Goal: Information Seeking & Learning: Find specific fact

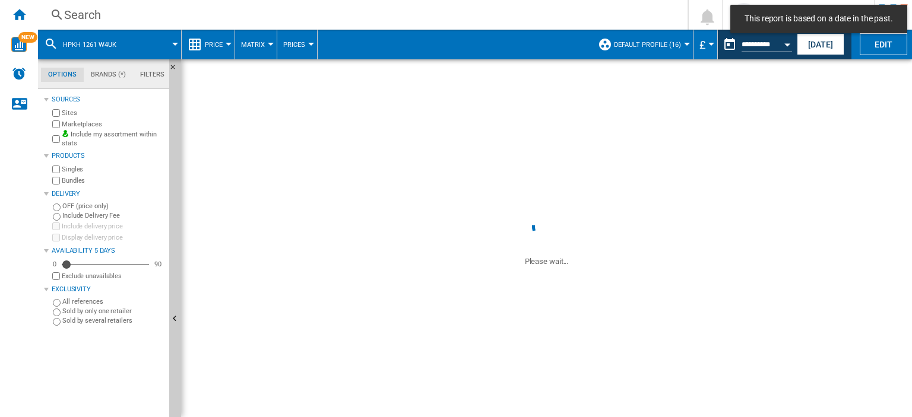
click at [77, 15] on div "Search" at bounding box center [360, 15] width 592 height 17
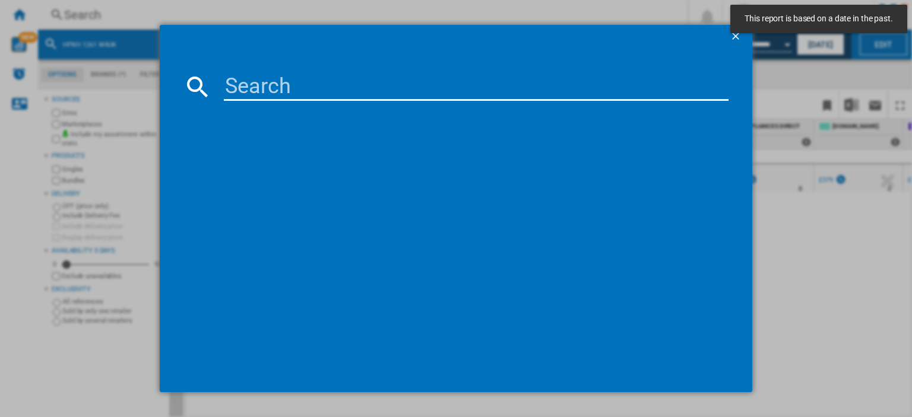
paste input "BM3WT3841W_WH"
type input "BM3WT3841W"
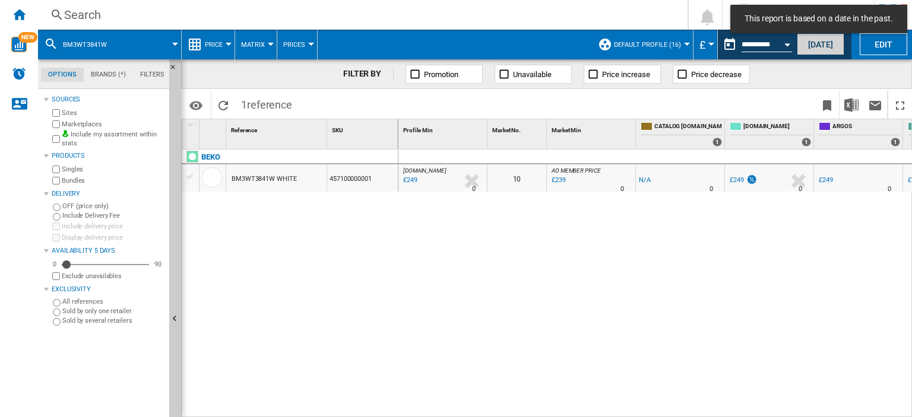
click at [815, 45] on button "[DATE]" at bounding box center [820, 44] width 47 height 22
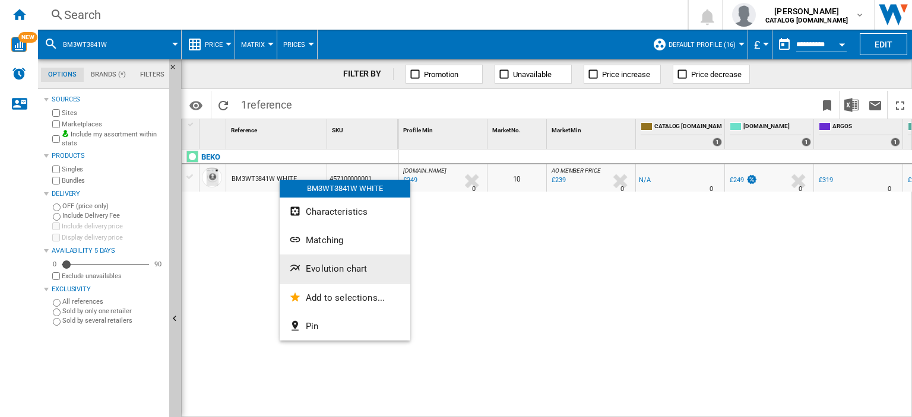
click at [349, 267] on span "Evolution chart" at bounding box center [336, 269] width 61 height 11
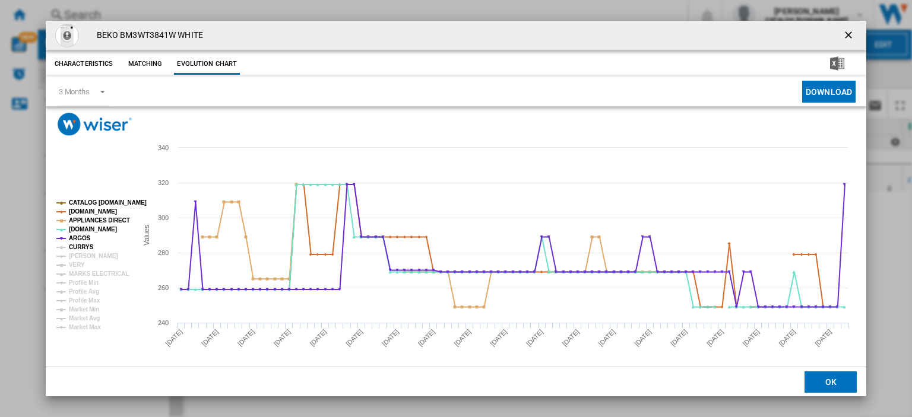
click at [83, 249] on tspan "CURRYS" at bounding box center [81, 247] width 25 height 7
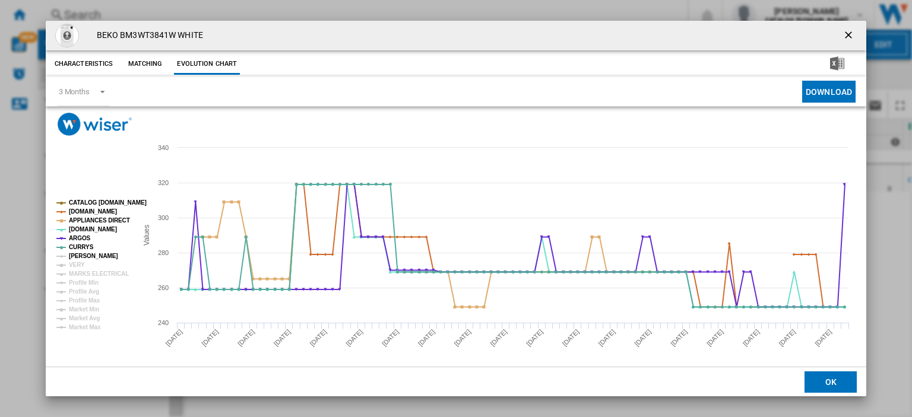
click at [80, 257] on tspan "[PERSON_NAME]" at bounding box center [93, 256] width 49 height 7
click at [76, 263] on tspan "VERY" at bounding box center [77, 265] width 16 height 7
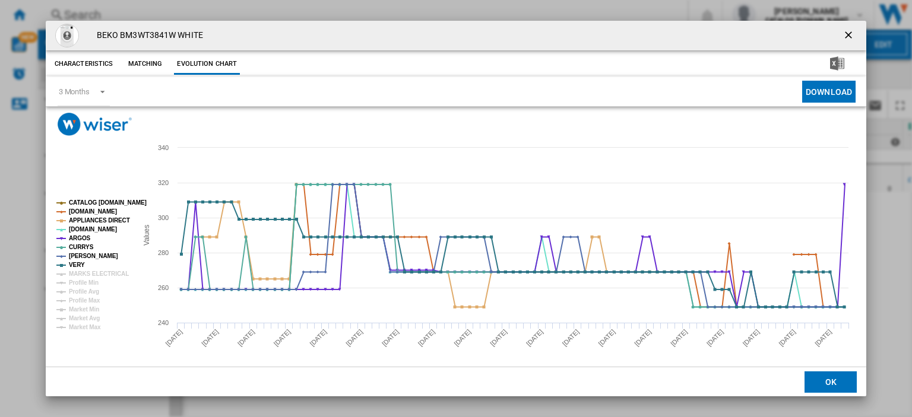
click at [842, 34] on ng-md-icon "getI18NText('BUTTONS.CLOSE_DIALOG')" at bounding box center [849, 36] width 14 height 14
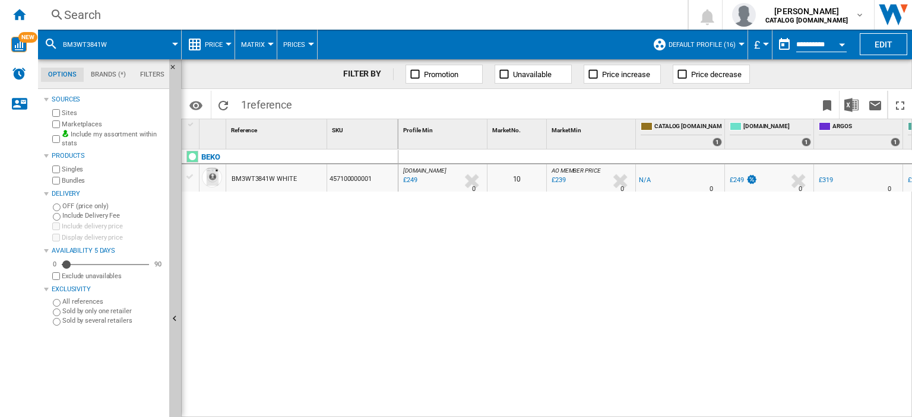
click at [72, 12] on div "Search" at bounding box center [360, 15] width 592 height 17
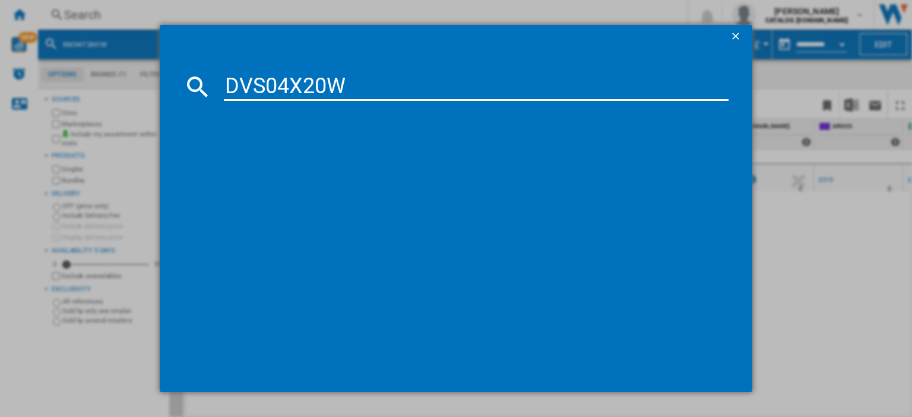
type input "DVS04X20W"
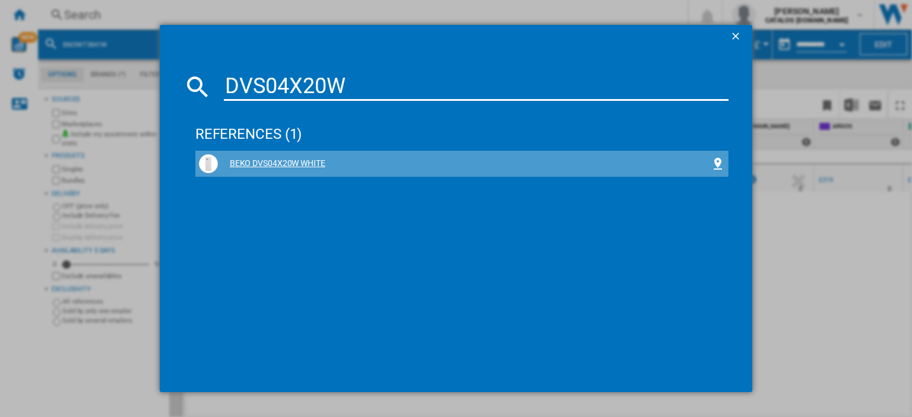
click at [254, 162] on div "BEKO DVS04X20W WHITE" at bounding box center [464, 164] width 493 height 12
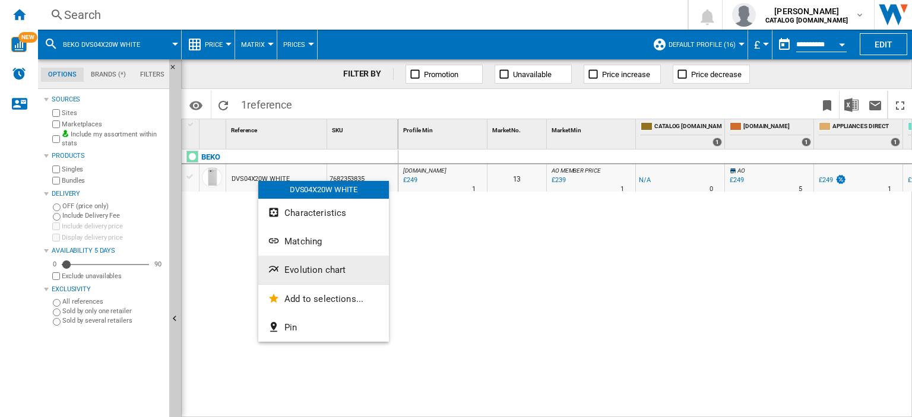
click at [297, 265] on span "Evolution chart" at bounding box center [314, 270] width 61 height 11
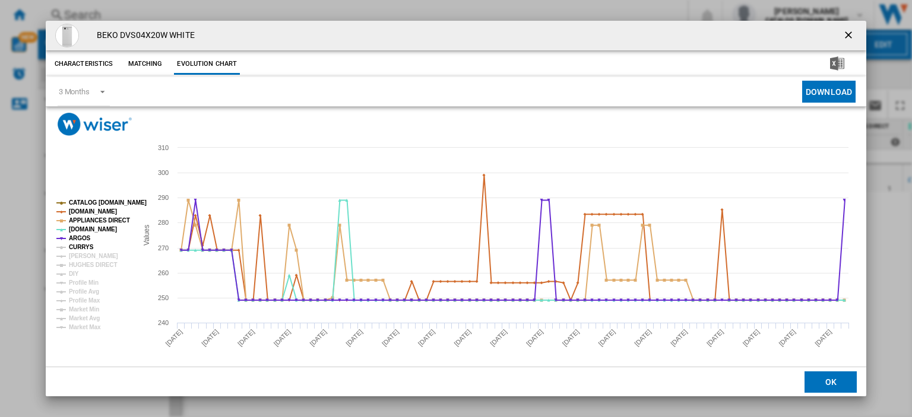
click at [82, 249] on tspan "CURRYS" at bounding box center [81, 247] width 25 height 7
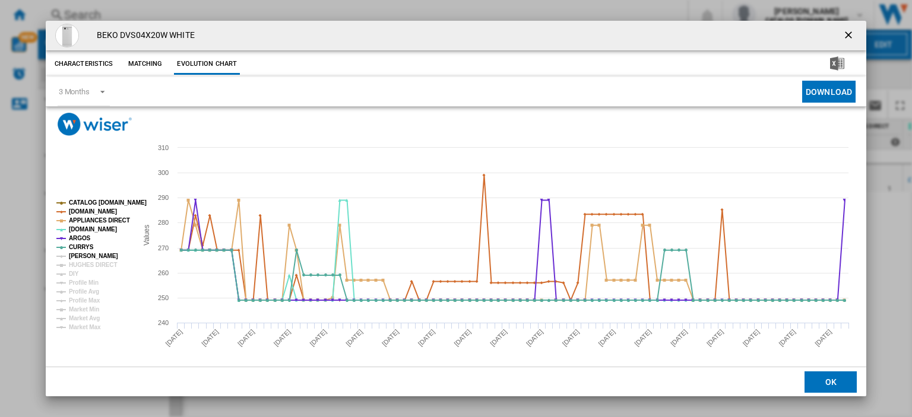
click at [81, 256] on tspan "[PERSON_NAME]" at bounding box center [93, 256] width 49 height 7
click at [82, 262] on tspan "HUGHES DIRECT" at bounding box center [93, 265] width 48 height 7
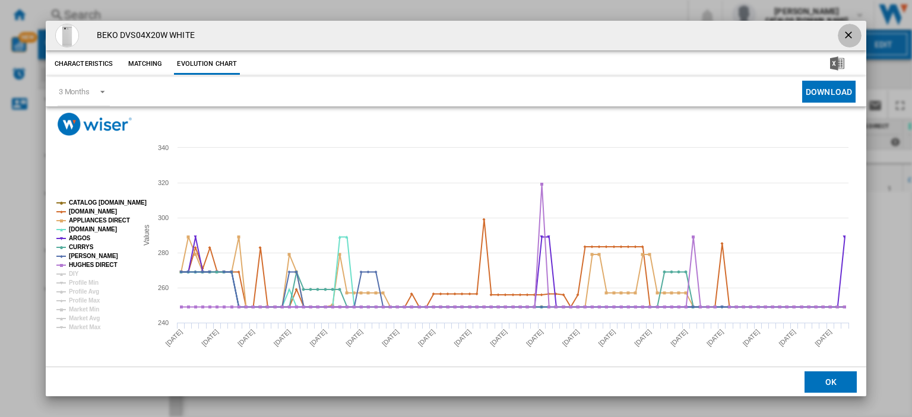
click at [842, 34] on ng-md-icon "getI18NText('BUTTONS.CLOSE_DIALOG')" at bounding box center [849, 36] width 14 height 14
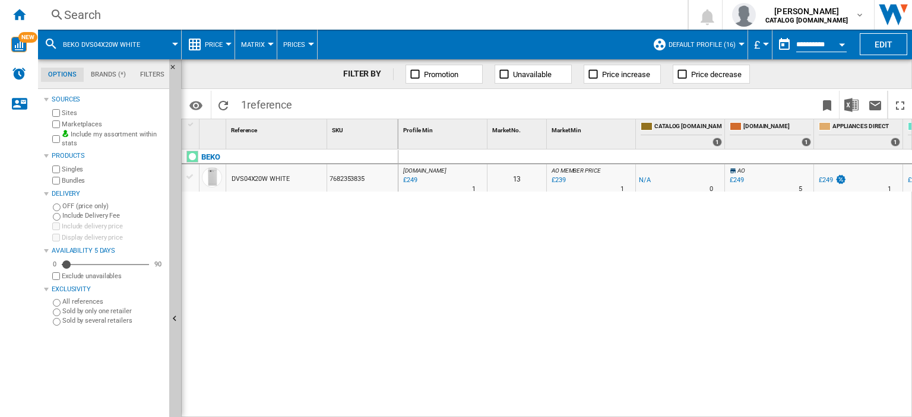
click at [78, 15] on div "Search" at bounding box center [360, 15] width 592 height 17
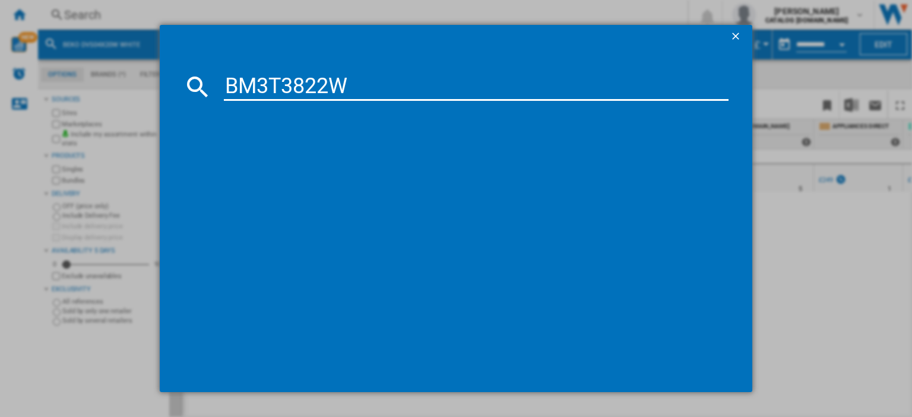
type input "BM3T3822W"
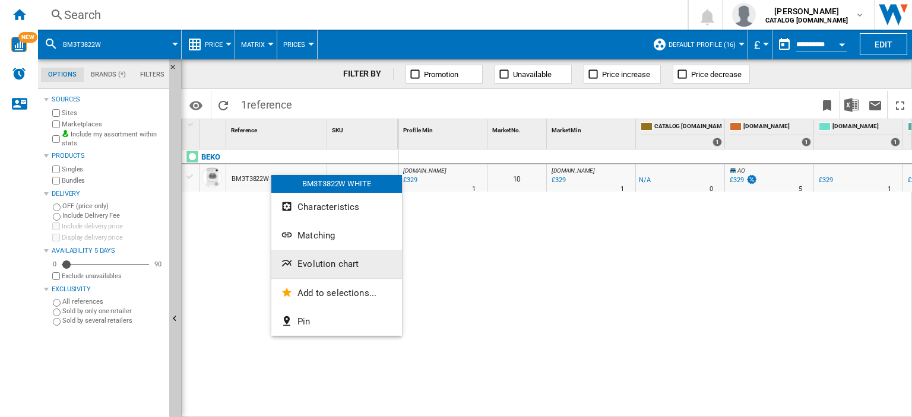
click at [326, 268] on span "Evolution chart" at bounding box center [327, 264] width 61 height 11
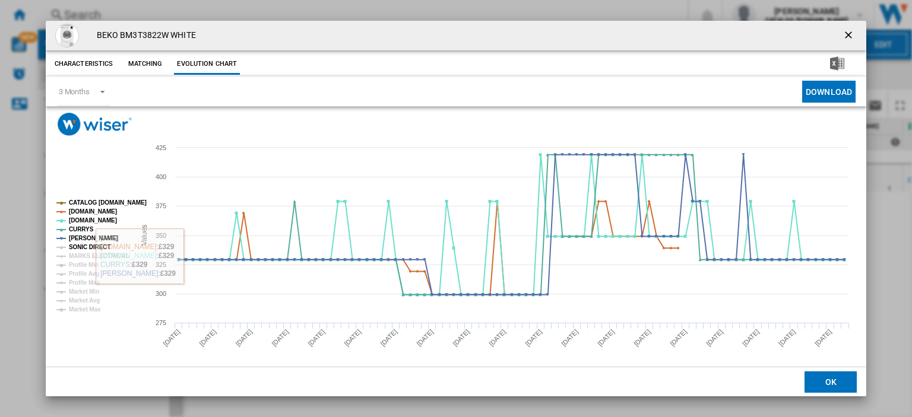
click at [86, 249] on tspan "SONIC DIRECT" at bounding box center [90, 247] width 42 height 7
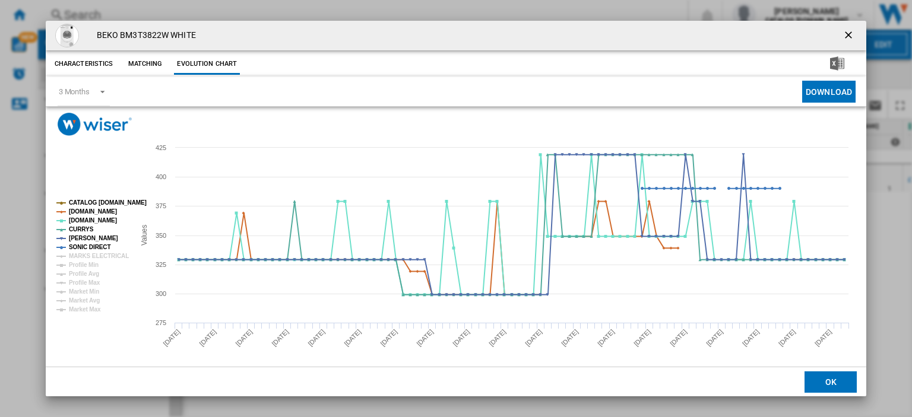
click at [87, 251] on tspan "SONIC DIRECT" at bounding box center [90, 247] width 42 height 7
click at [85, 249] on tspan "SONIC DIRECT" at bounding box center [90, 247] width 42 height 7
click at [86, 253] on tspan "MARKS ELECTRICAL" at bounding box center [99, 256] width 60 height 7
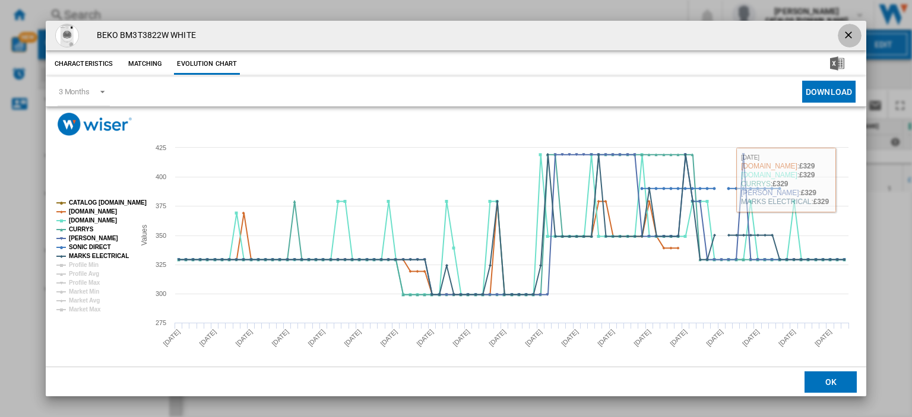
click at [842, 35] on ng-md-icon "getI18NText('BUTTONS.CLOSE_DIALOG')" at bounding box center [849, 36] width 14 height 14
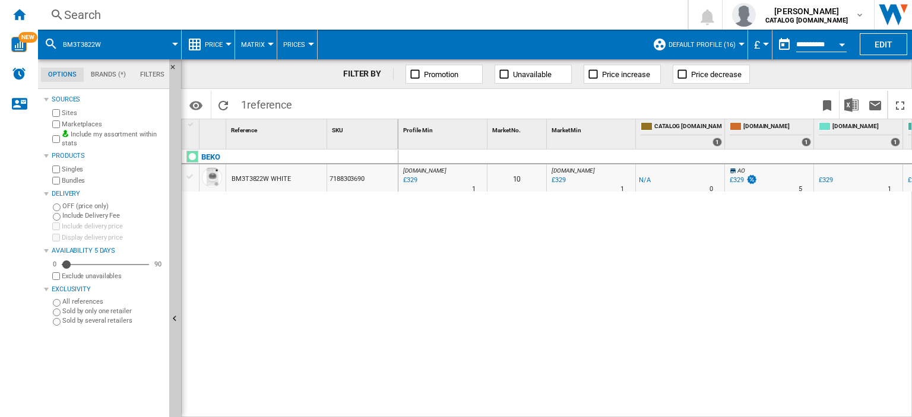
scroll to position [0, 136]
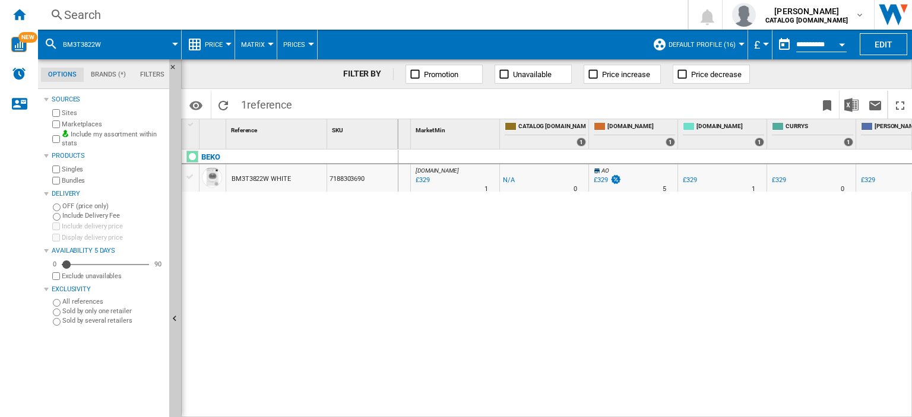
click at [776, 183] on div "£329" at bounding box center [779, 180] width 14 height 8
click at [693, 182] on div "£329" at bounding box center [690, 180] width 14 height 8
click at [99, 15] on div "Search" at bounding box center [360, 15] width 592 height 17
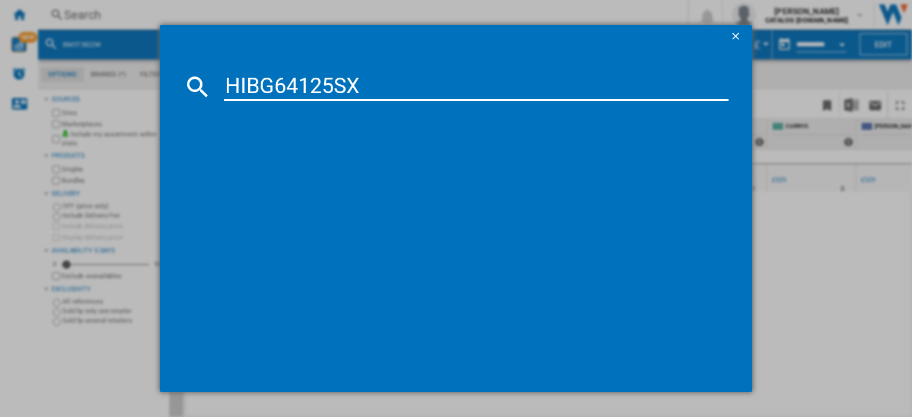
type input "HIBG64125SX"
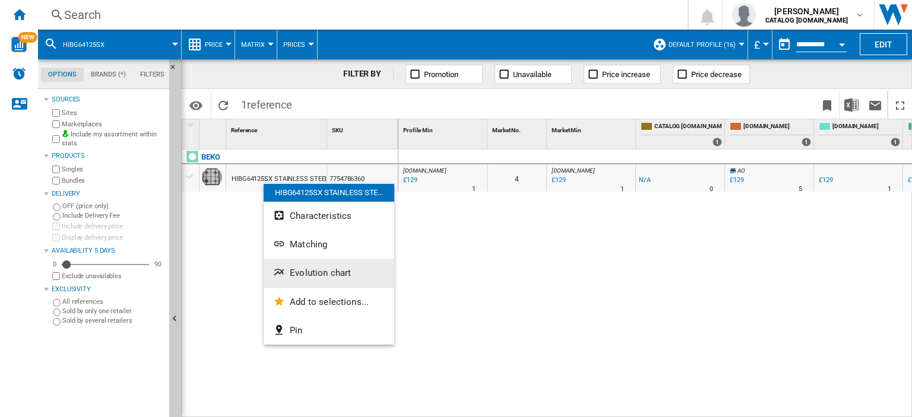
click at [304, 268] on span "Evolution chart" at bounding box center [320, 273] width 61 height 11
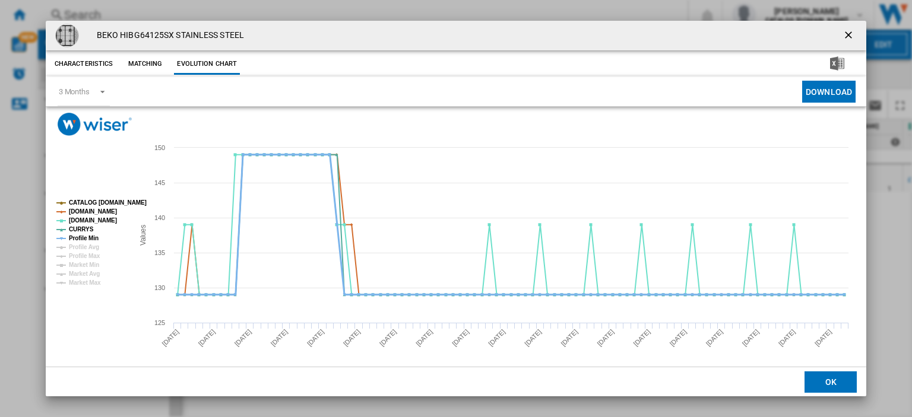
click at [85, 237] on tspan "Profile Min" at bounding box center [84, 238] width 30 height 7
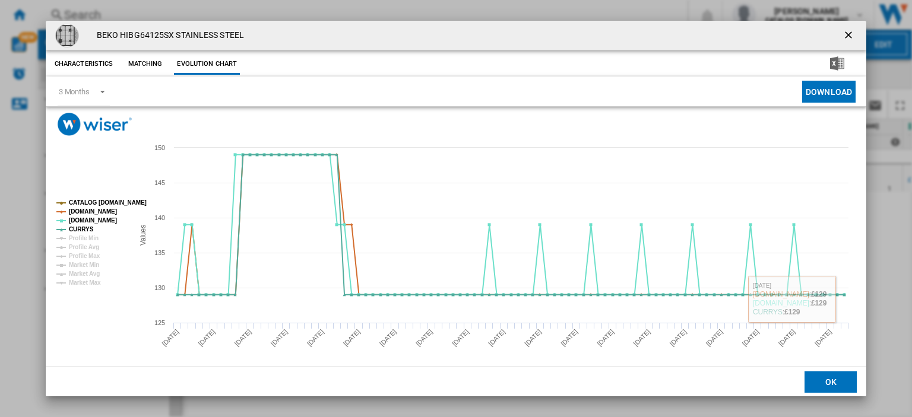
click at [842, 29] on ng-md-icon "getI18NText('BUTTONS.CLOSE_DIALOG')" at bounding box center [849, 36] width 14 height 14
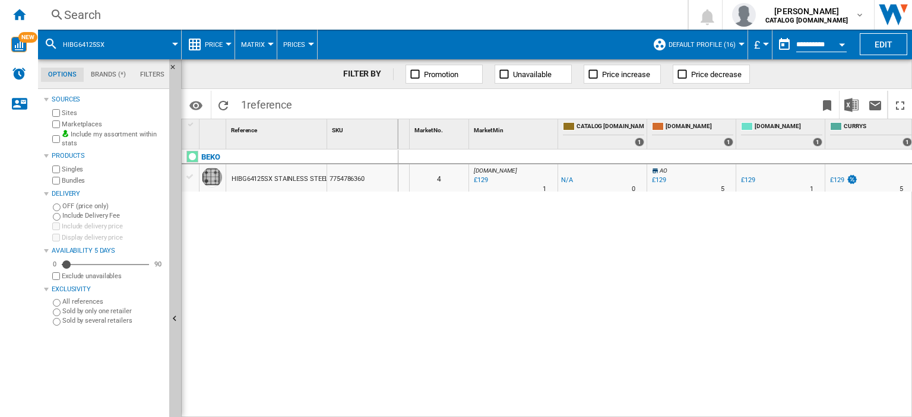
scroll to position [0, 78]
click at [833, 182] on div "£129" at bounding box center [836, 180] width 14 height 8
click at [73, 15] on div "Search" at bounding box center [360, 15] width 592 height 17
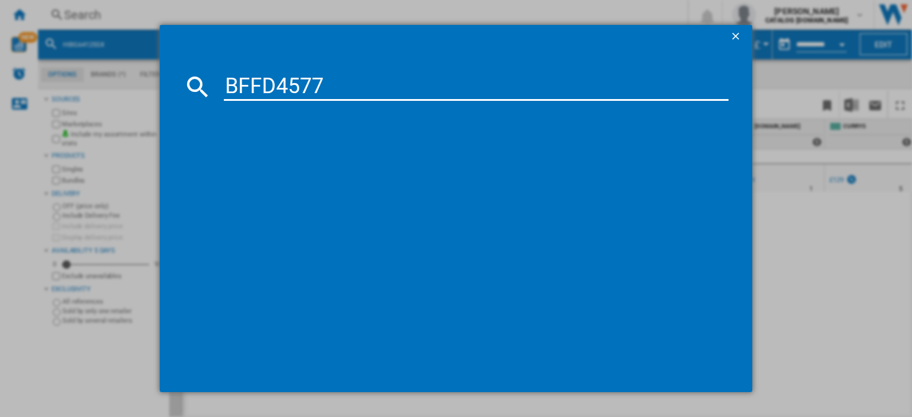
type input "BFFD4577"
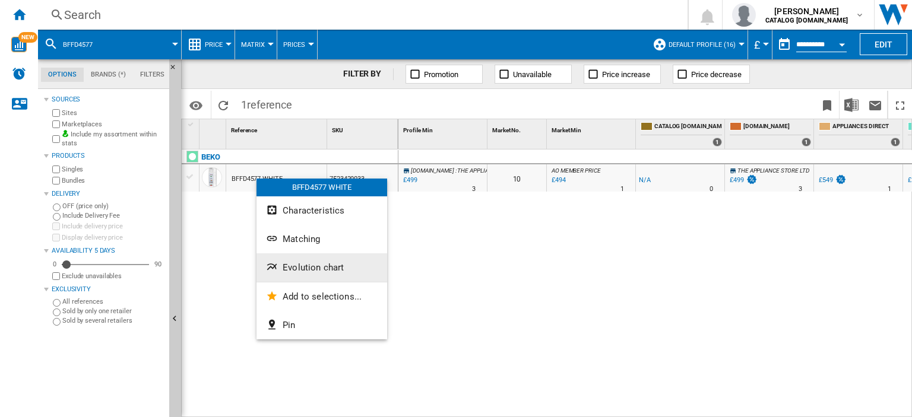
click at [297, 271] on span "Evolution chart" at bounding box center [313, 267] width 61 height 11
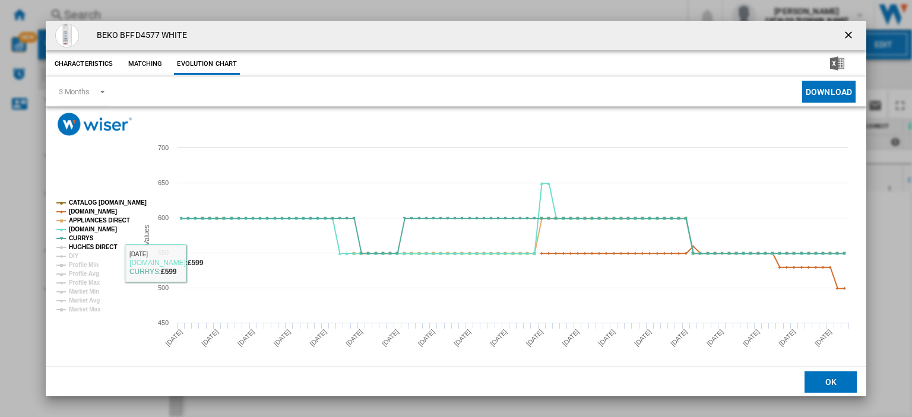
click at [89, 244] on tspan "HUGHES DIRECT" at bounding box center [93, 247] width 48 height 7
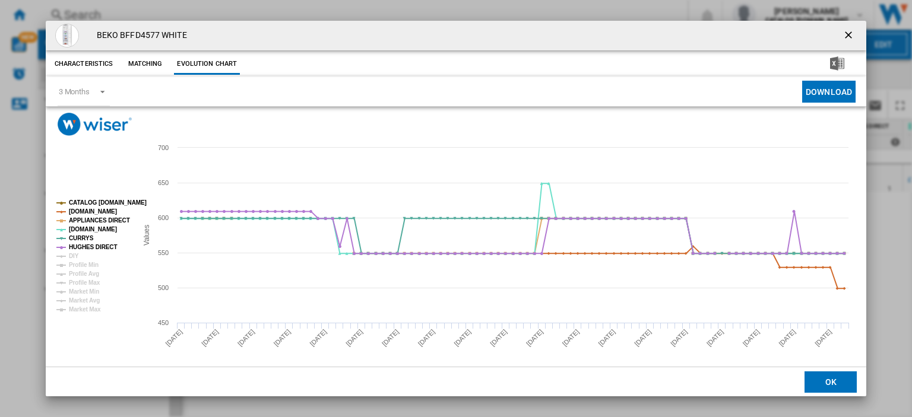
click at [842, 35] on ng-md-icon "getI18NText('BUTTONS.CLOSE_DIALOG')" at bounding box center [849, 36] width 14 height 14
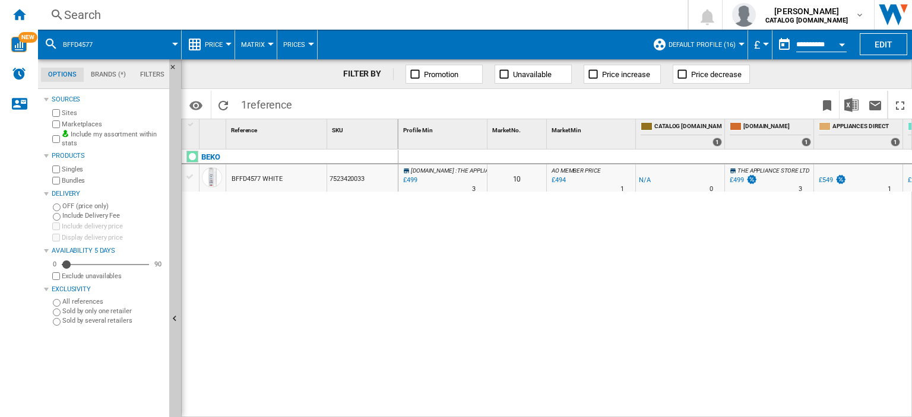
scroll to position [0, 179]
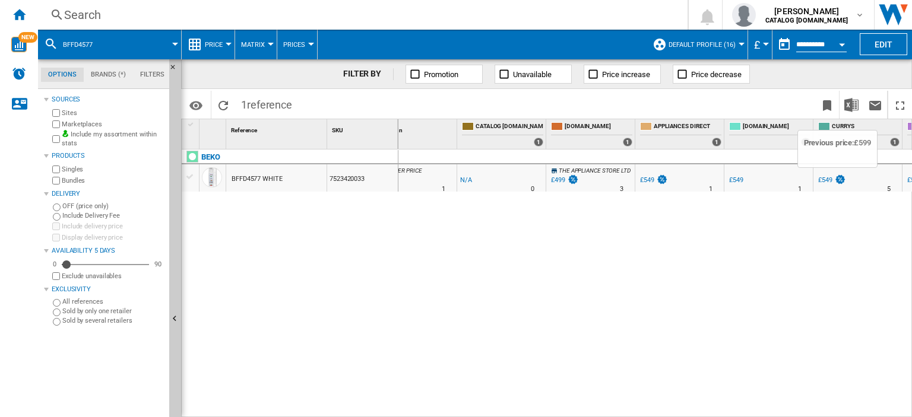
click at [835, 179] on img at bounding box center [840, 180] width 12 height 10
click at [87, 20] on div "Search" at bounding box center [360, 15] width 592 height 17
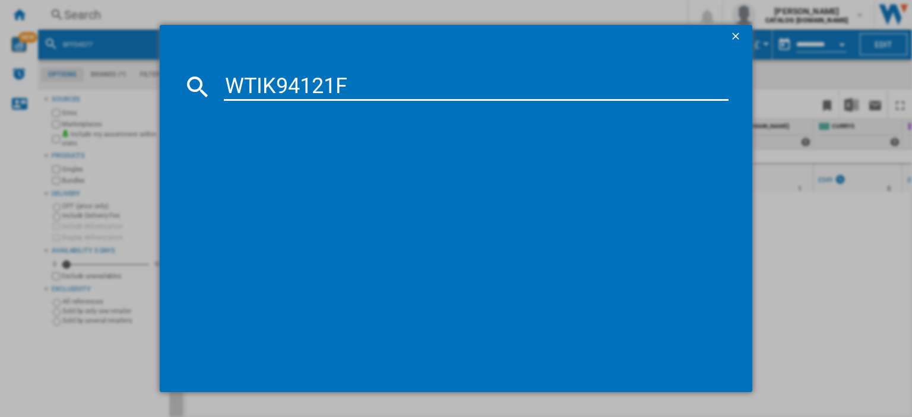
type input "WTIK94121F"
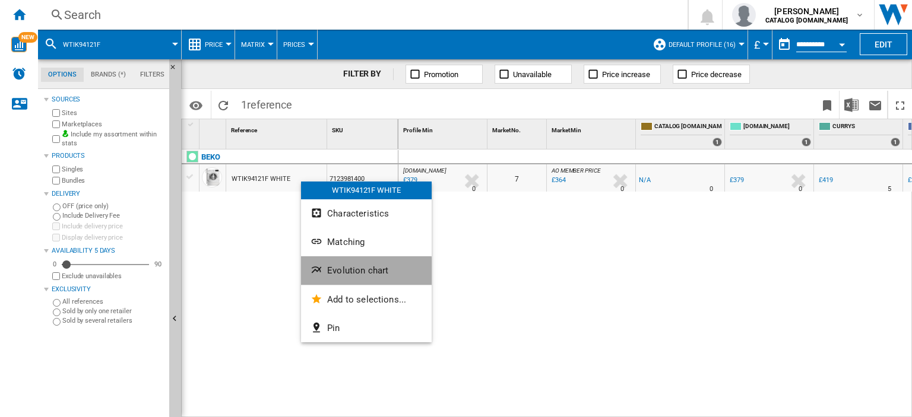
click at [353, 272] on span "Evolution chart" at bounding box center [357, 270] width 61 height 11
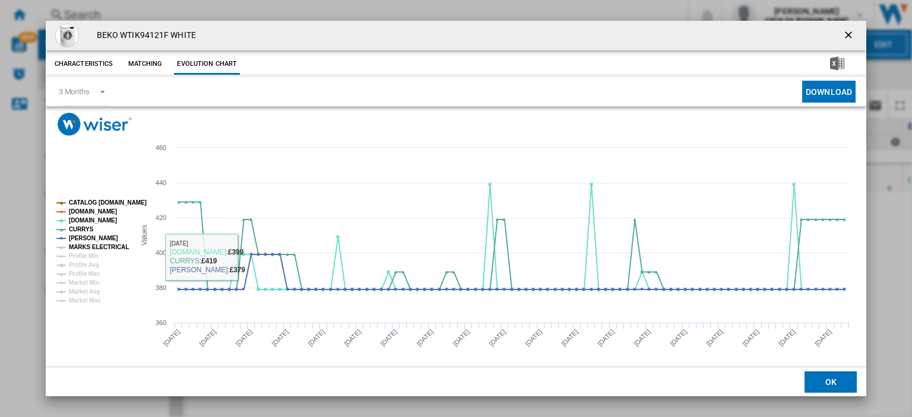
click at [81, 246] on tspan "MARKS ELECTRICAL" at bounding box center [99, 247] width 60 height 7
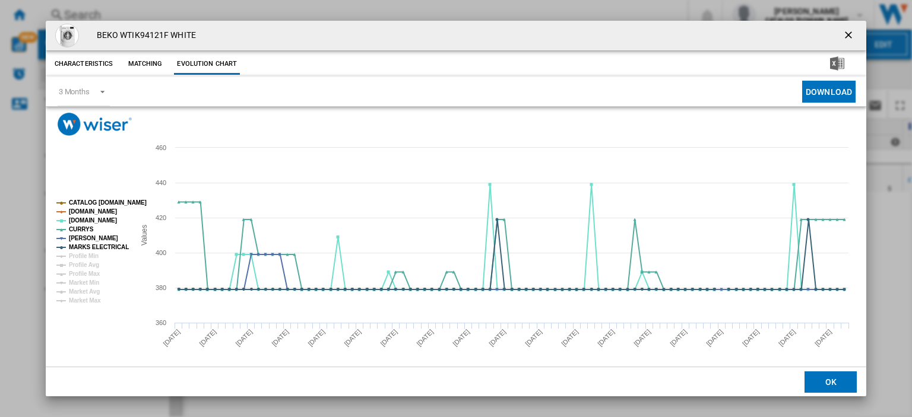
click at [838, 32] on button "Product popup" at bounding box center [850, 36] width 24 height 24
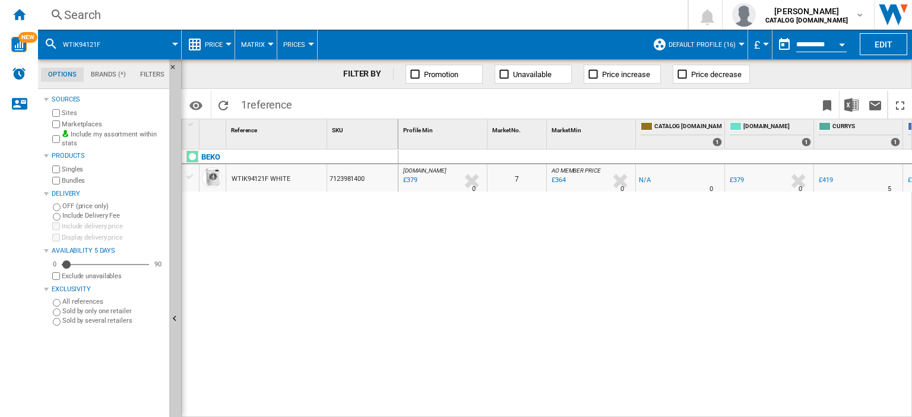
click at [416, 179] on div "£379" at bounding box center [409, 181] width 16 height 12
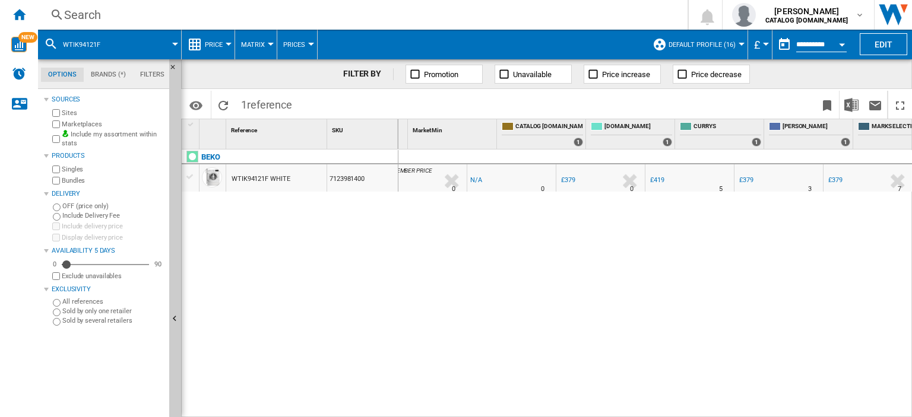
scroll to position [0, 169]
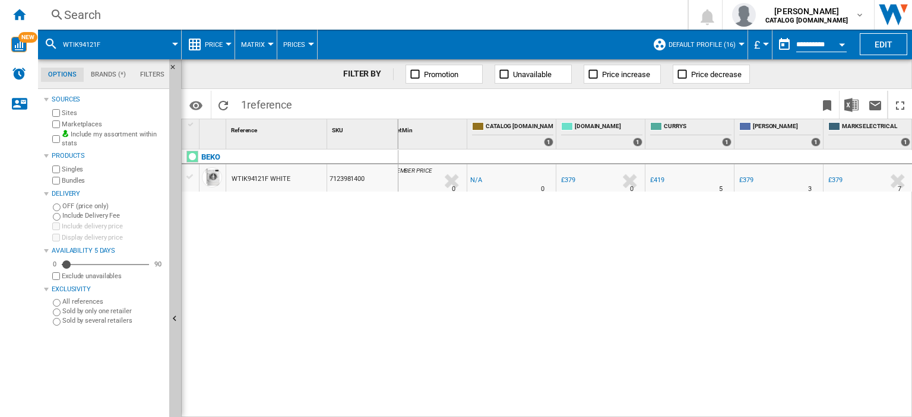
click at [743, 179] on div "£379" at bounding box center [746, 180] width 14 height 8
click at [83, 14] on div "Search" at bounding box center [360, 15] width 592 height 17
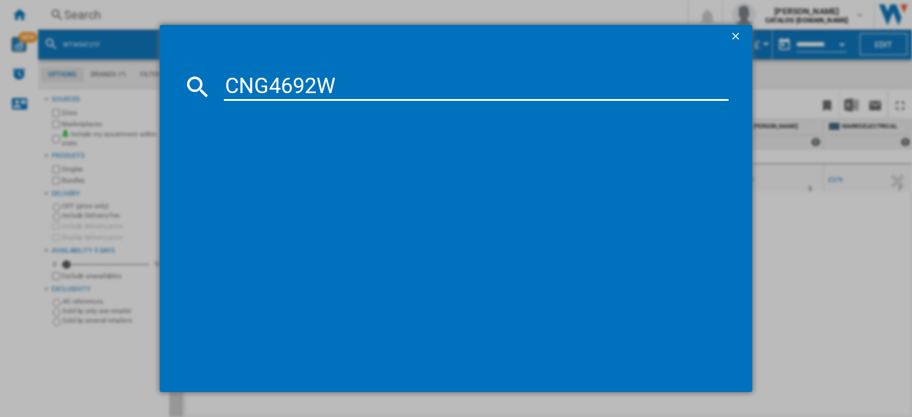
type input "CNG4692W"
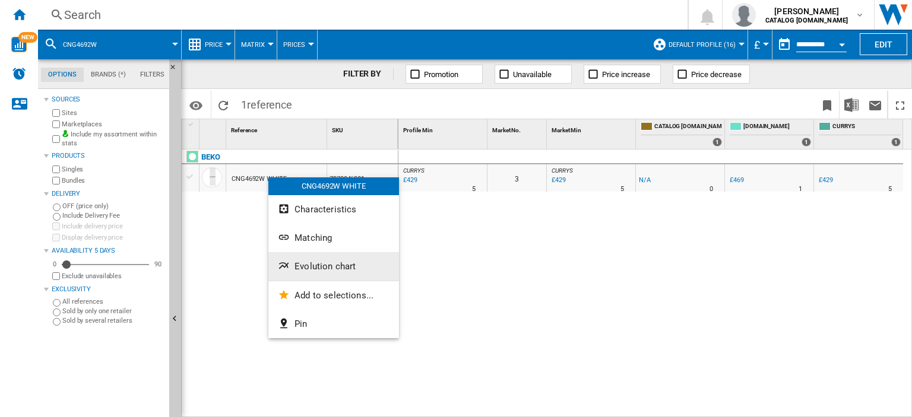
click at [331, 262] on span "Evolution chart" at bounding box center [324, 266] width 61 height 11
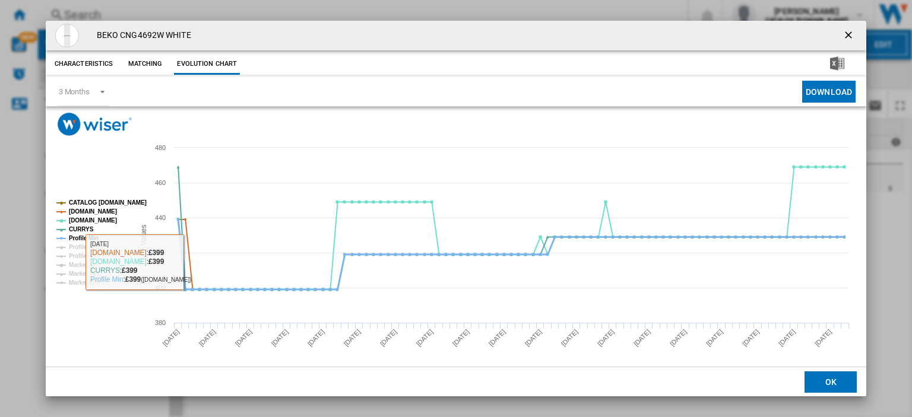
click at [83, 235] on tspan "Profile Min" at bounding box center [84, 238] width 30 height 7
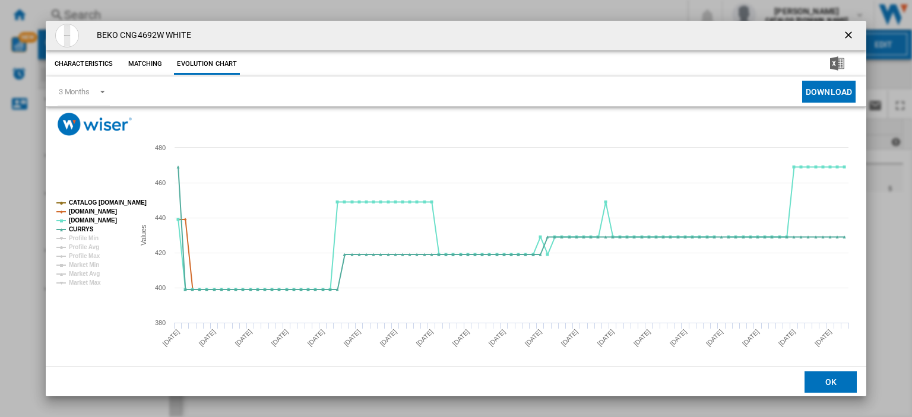
drag, startPoint x: 843, startPoint y: 33, endPoint x: 52, endPoint y: 53, distance: 790.9
click at [842, 33] on ng-md-icon "getI18NText('BUTTONS.CLOSE_DIALOG')" at bounding box center [849, 36] width 14 height 14
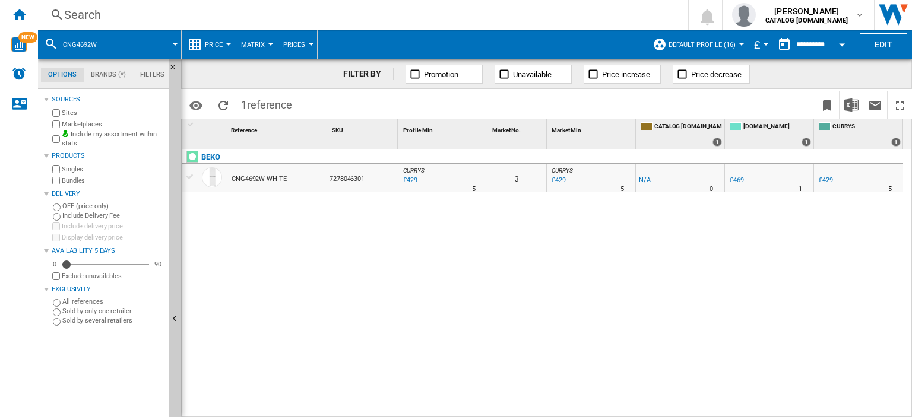
click at [79, 14] on div "Search" at bounding box center [360, 15] width 592 height 17
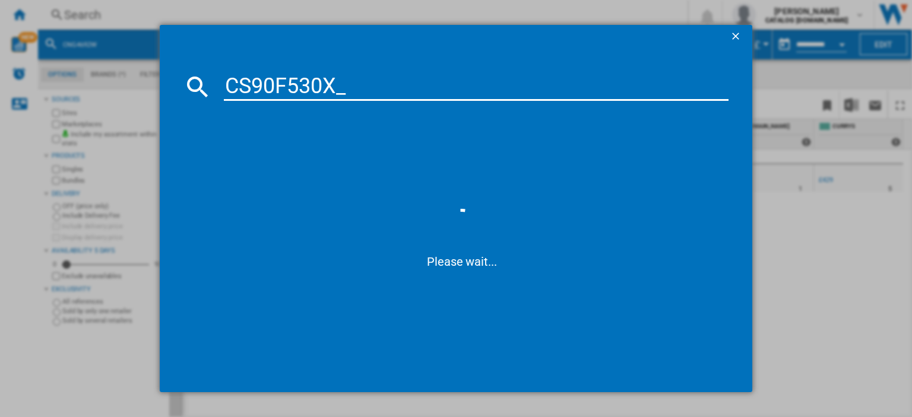
type input "CS90F530X"
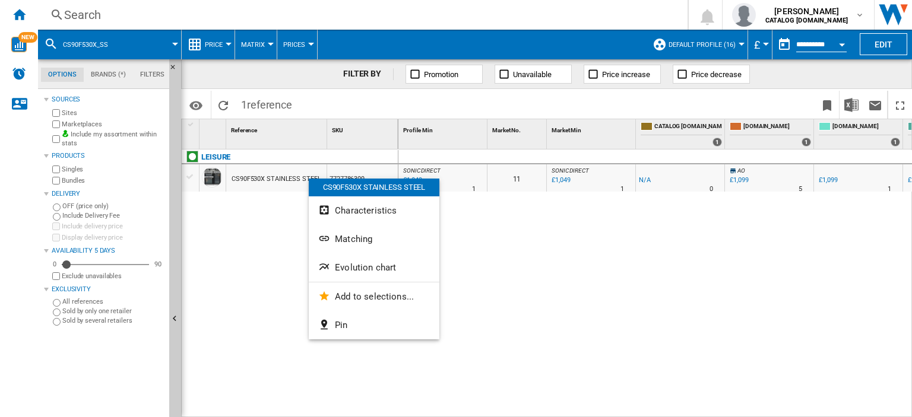
click at [385, 268] on span "Evolution chart" at bounding box center [365, 267] width 61 height 11
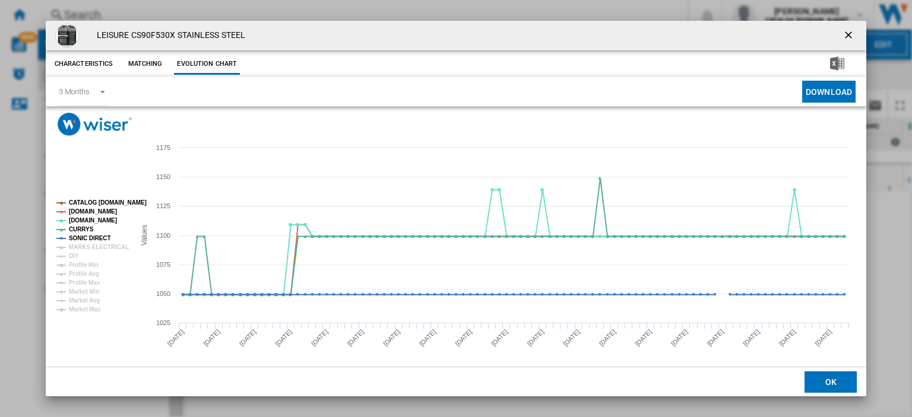
click at [845, 35] on ng-md-icon "getI18NText('BUTTONS.CLOSE_DIALOG')" at bounding box center [849, 36] width 14 height 14
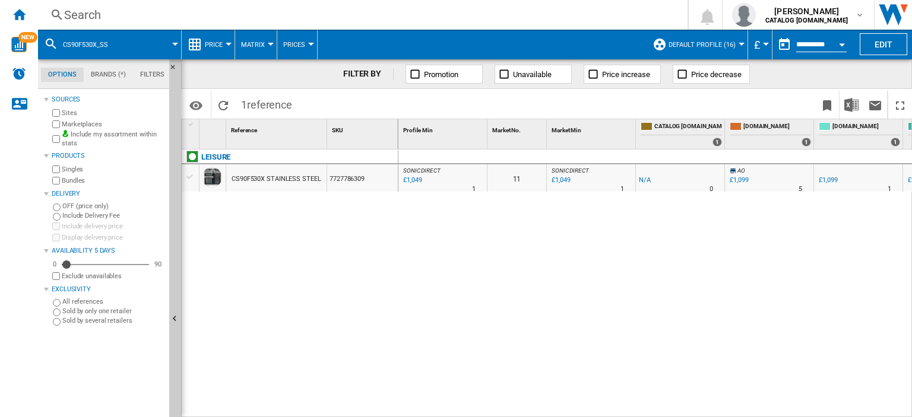
click at [88, 15] on div "Search" at bounding box center [360, 15] width 592 height 17
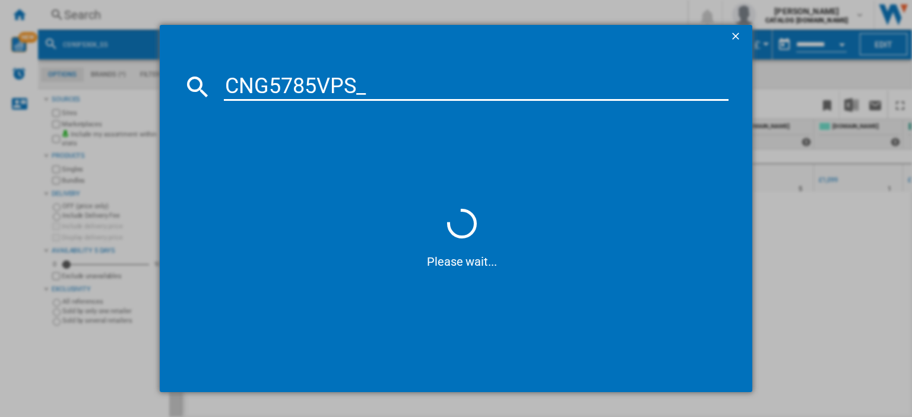
type input "CNG5785VPS"
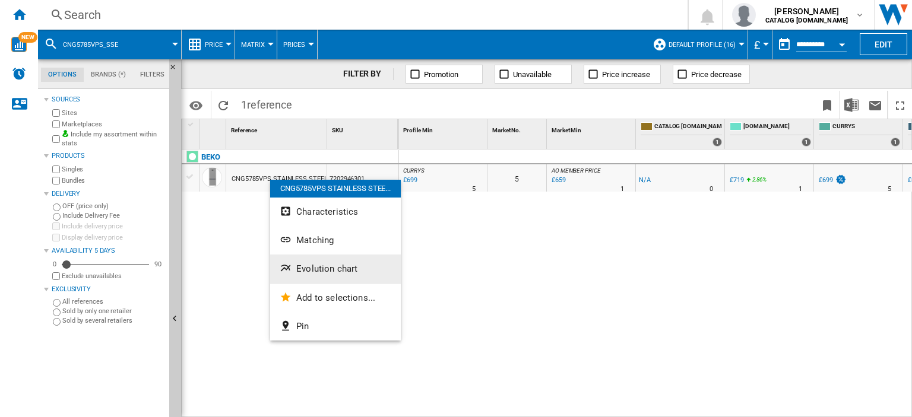
click at [318, 269] on span "Evolution chart" at bounding box center [326, 269] width 61 height 11
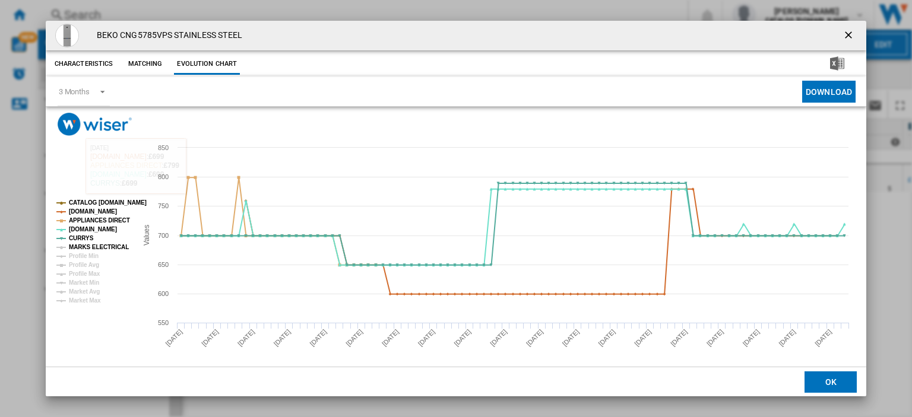
click at [97, 248] on tspan "MARKS ELECTRICAL" at bounding box center [99, 247] width 60 height 7
